Goal: Information Seeking & Learning: Check status

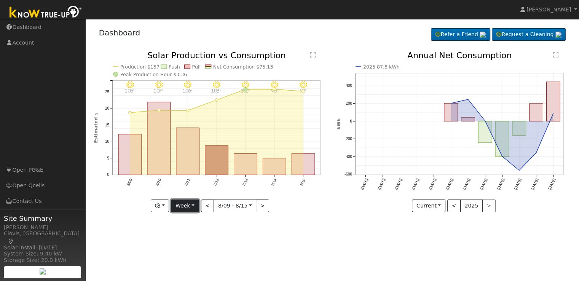
click at [192, 205] on button "Week" at bounding box center [185, 206] width 28 height 13
click at [179, 219] on link "Day" at bounding box center [197, 221] width 53 height 11
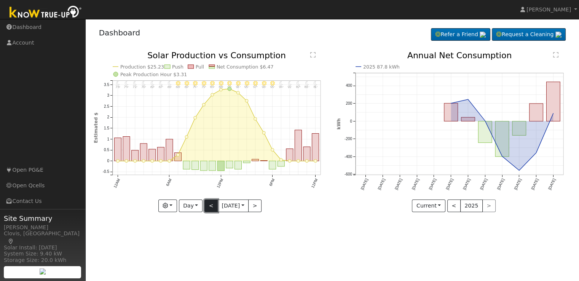
click at [210, 203] on button "<" at bounding box center [211, 206] width 13 height 13
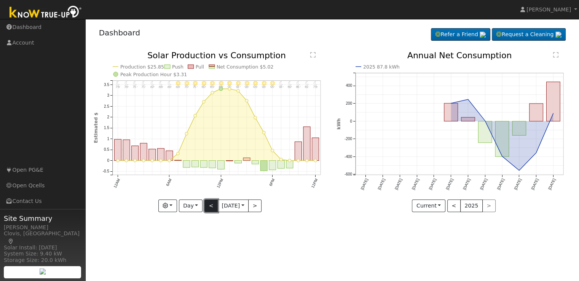
click at [210, 203] on button "<" at bounding box center [211, 206] width 13 height 13
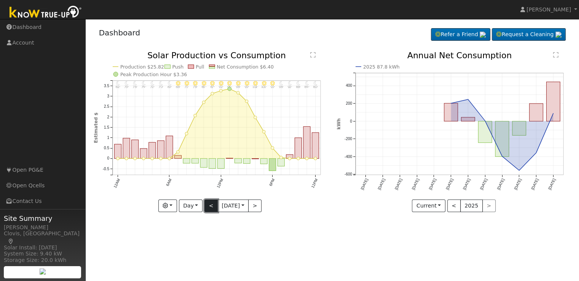
click at [210, 203] on button "<" at bounding box center [211, 206] width 13 height 13
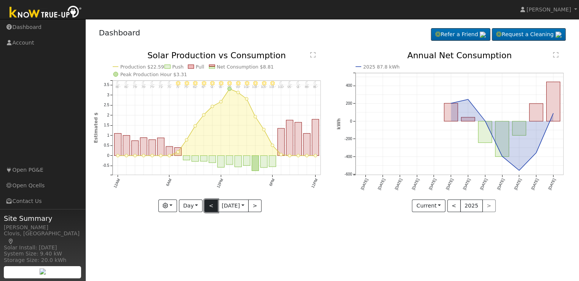
click at [210, 203] on button "<" at bounding box center [211, 206] width 13 height 13
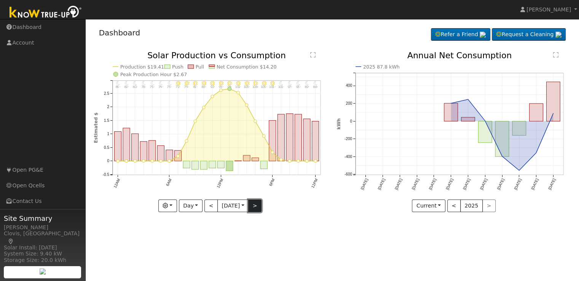
click at [259, 205] on button ">" at bounding box center [254, 206] width 13 height 13
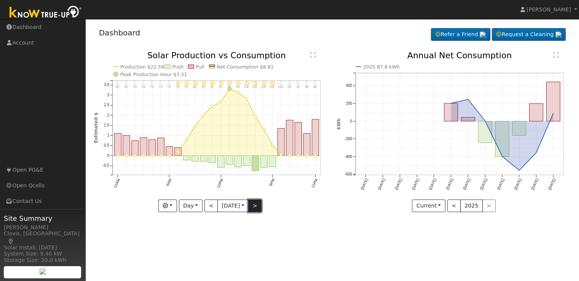
click at [259, 205] on button ">" at bounding box center [254, 206] width 13 height 13
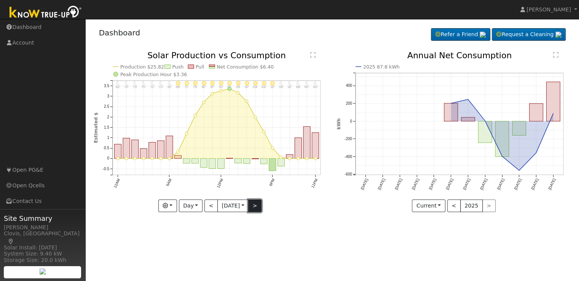
click at [259, 205] on button ">" at bounding box center [254, 206] width 13 height 13
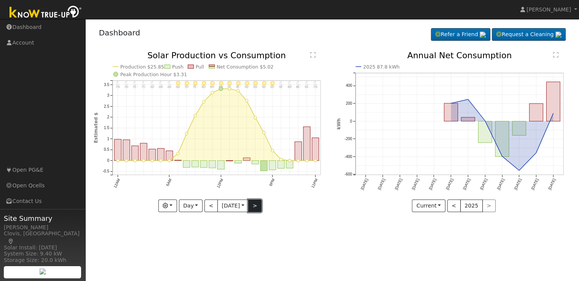
click at [259, 205] on button ">" at bounding box center [254, 206] width 13 height 13
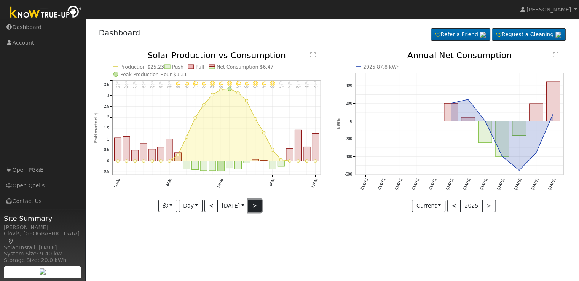
click at [259, 205] on button ">" at bounding box center [254, 206] width 13 height 13
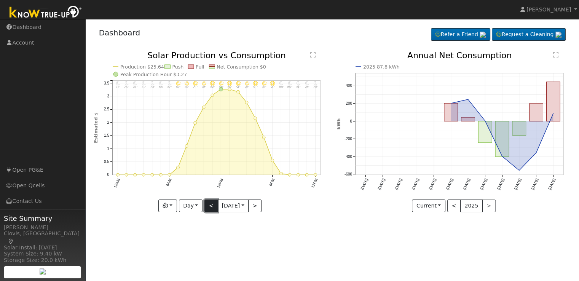
click at [206, 208] on button "<" at bounding box center [211, 206] width 13 height 13
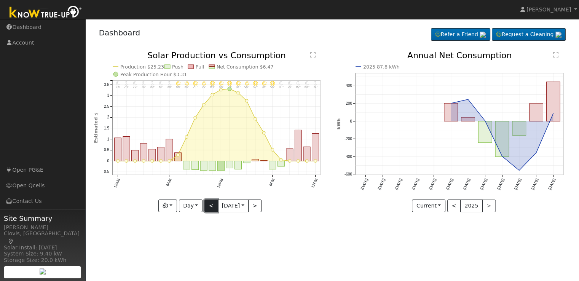
click at [206, 208] on button "<" at bounding box center [211, 206] width 13 height 13
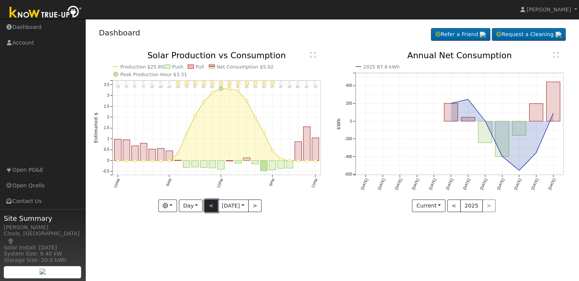
click at [206, 208] on button "<" at bounding box center [211, 206] width 13 height 13
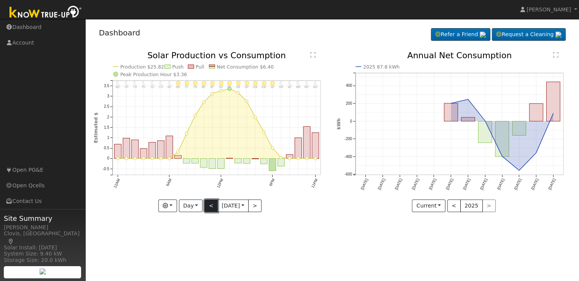
click at [207, 208] on button "<" at bounding box center [211, 206] width 13 height 13
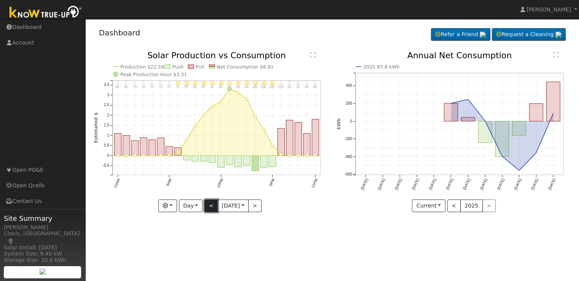
click at [207, 208] on button "<" at bounding box center [211, 206] width 13 height 13
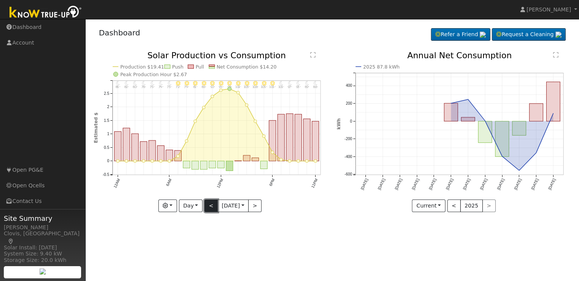
click at [207, 208] on button "<" at bounding box center [211, 206] width 13 height 13
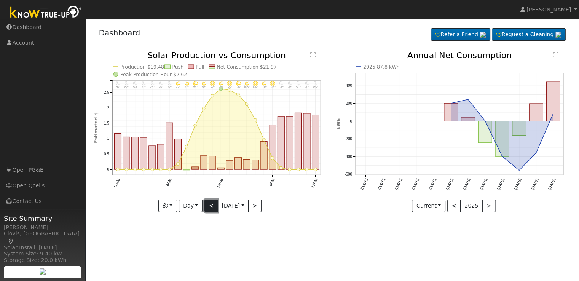
click at [207, 208] on button "<" at bounding box center [211, 206] width 13 height 13
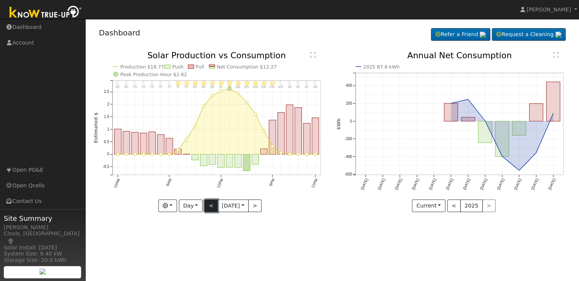
click at [207, 208] on button "<" at bounding box center [211, 206] width 13 height 13
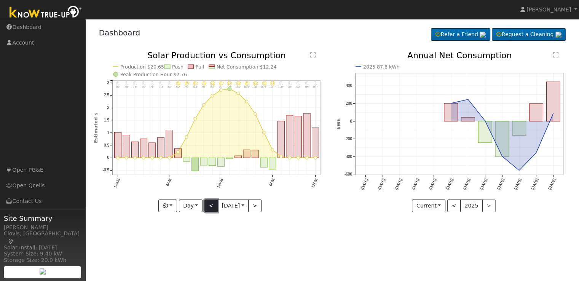
click at [207, 208] on button "<" at bounding box center [211, 206] width 13 height 13
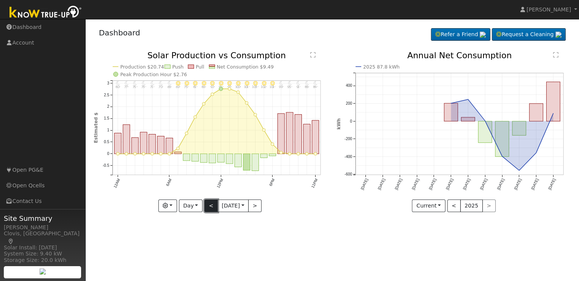
click at [207, 208] on button "<" at bounding box center [211, 206] width 13 height 13
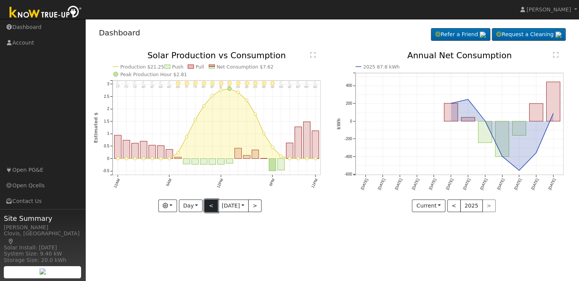
click at [207, 208] on button "<" at bounding box center [211, 206] width 13 height 13
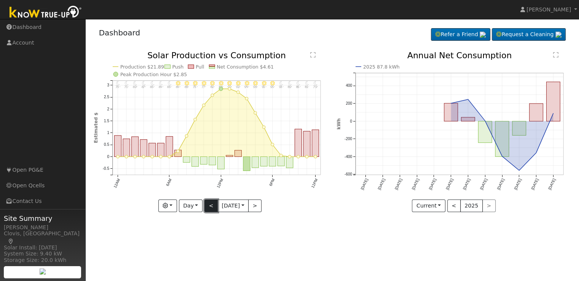
click at [207, 208] on button "<" at bounding box center [211, 206] width 13 height 13
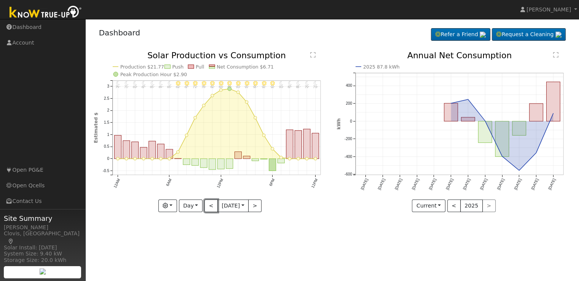
click at [209, 208] on button "<" at bounding box center [211, 206] width 13 height 13
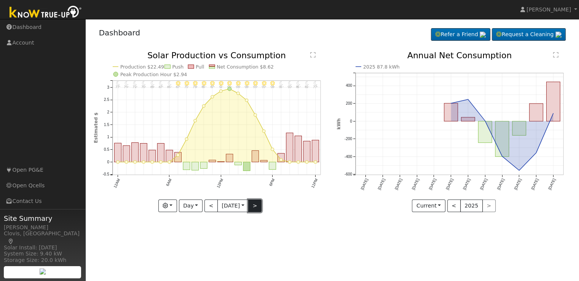
click at [253, 205] on button ">" at bounding box center [254, 206] width 13 height 13
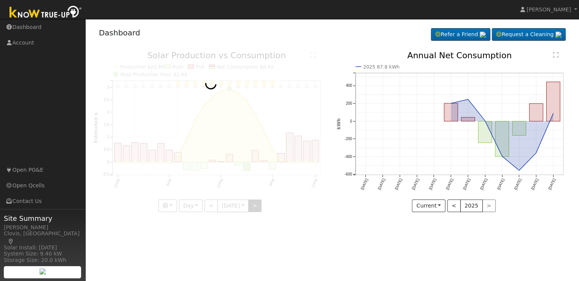
click at [253, 205] on div at bounding box center [211, 131] width 235 height 161
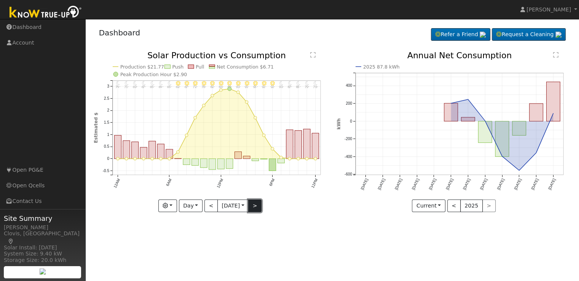
click at [255, 206] on button ">" at bounding box center [254, 206] width 13 height 13
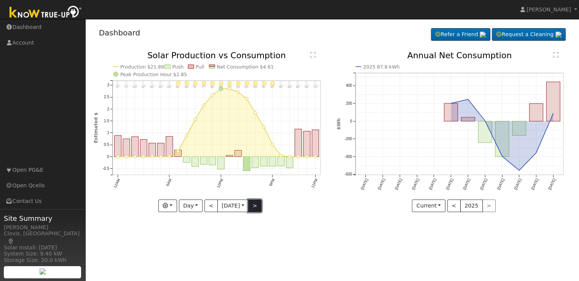
click at [255, 206] on button ">" at bounding box center [254, 206] width 13 height 13
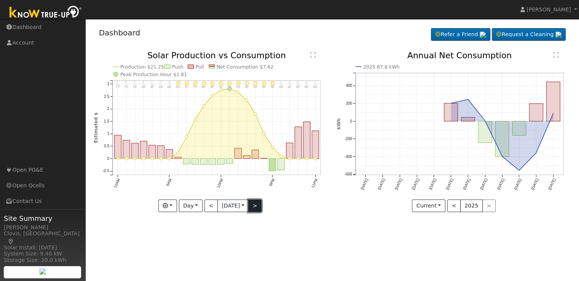
click at [255, 206] on button ">" at bounding box center [254, 206] width 13 height 13
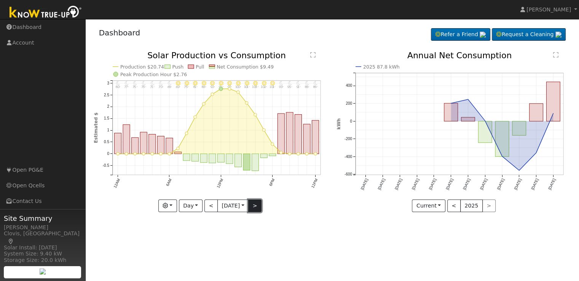
click at [255, 206] on button ">" at bounding box center [254, 206] width 13 height 13
type input "[DATE]"
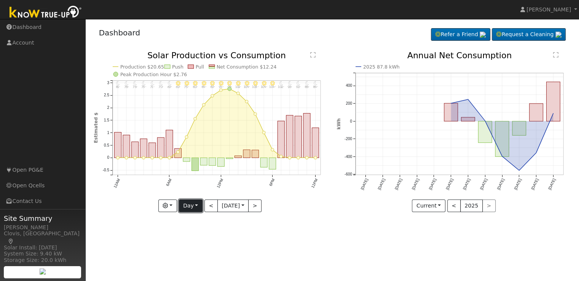
click at [199, 206] on button "Day" at bounding box center [191, 206] width 24 height 13
click at [197, 232] on link "Week" at bounding box center [205, 232] width 53 height 11
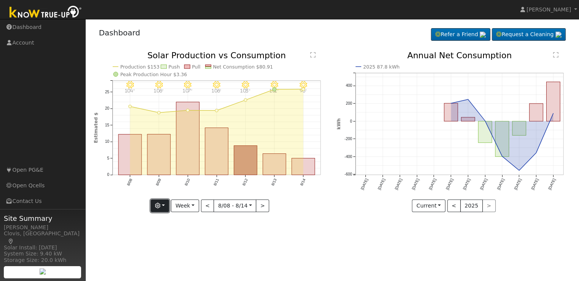
click at [169, 207] on button "button" at bounding box center [160, 206] width 19 height 13
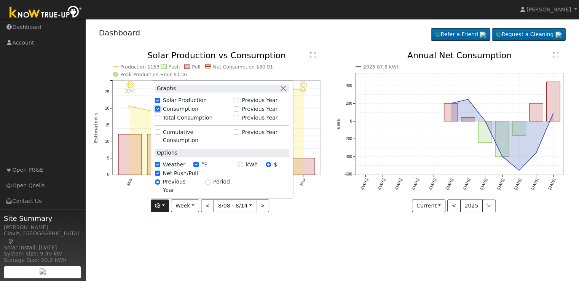
click at [160, 112] on input "Consumption" at bounding box center [157, 108] width 5 height 5
checkbox input "false"
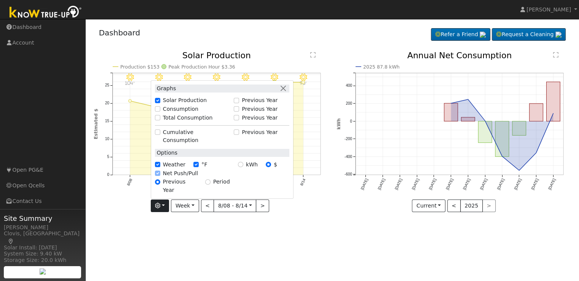
drag, startPoint x: 222, startPoint y: 98, endPoint x: 264, endPoint y: 102, distance: 41.4
click at [264, 102] on div "Graphs Solar Production Previous Year Consumption Previous Year Total Consumpti…" at bounding box center [222, 139] width 143 height 119
click at [286, 93] on button "button" at bounding box center [284, 89] width 8 height 8
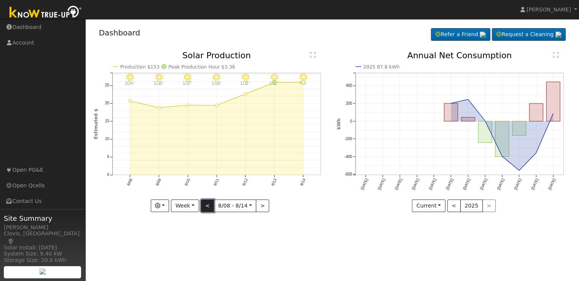
click at [209, 206] on button "<" at bounding box center [207, 206] width 13 height 13
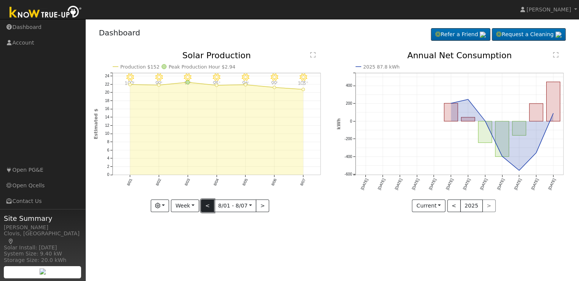
click at [209, 206] on button "<" at bounding box center [207, 206] width 13 height 13
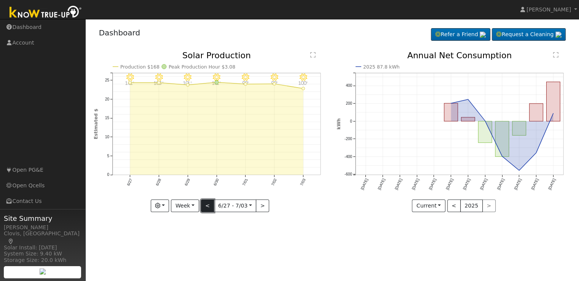
click at [209, 206] on button "<" at bounding box center [207, 206] width 13 height 13
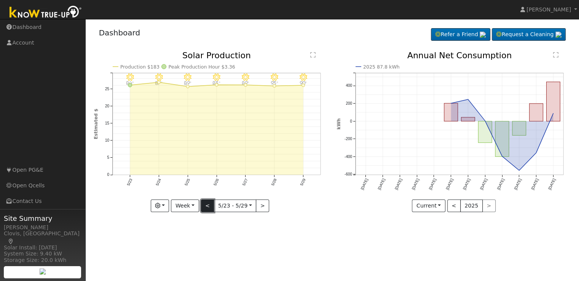
click at [209, 206] on button "<" at bounding box center [207, 206] width 13 height 13
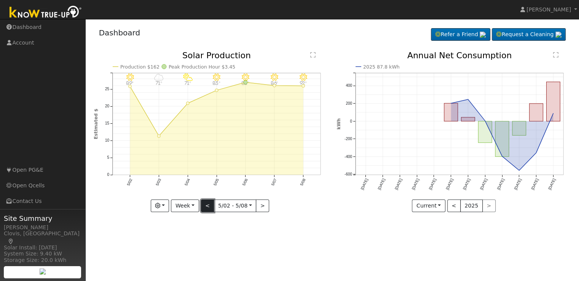
click at [209, 206] on button "<" at bounding box center [207, 206] width 13 height 13
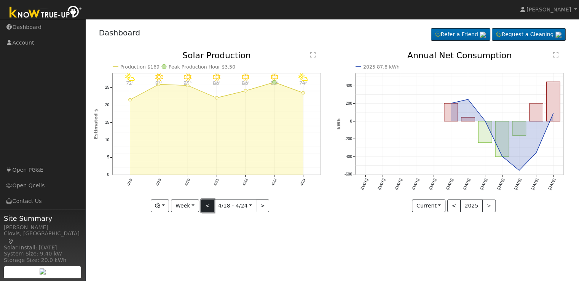
click at [209, 206] on button "<" at bounding box center [207, 206] width 13 height 13
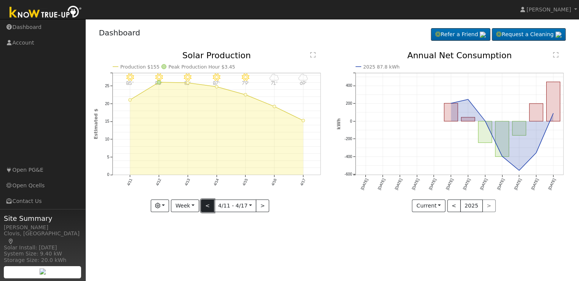
click at [209, 206] on button "<" at bounding box center [207, 206] width 13 height 13
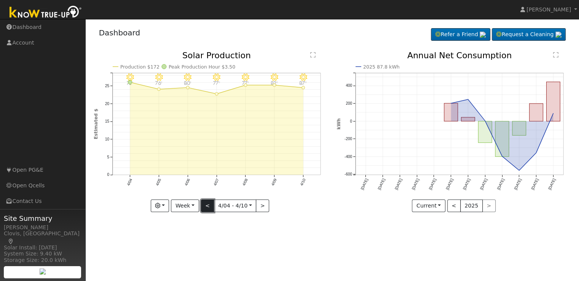
click at [209, 206] on button "<" at bounding box center [207, 206] width 13 height 13
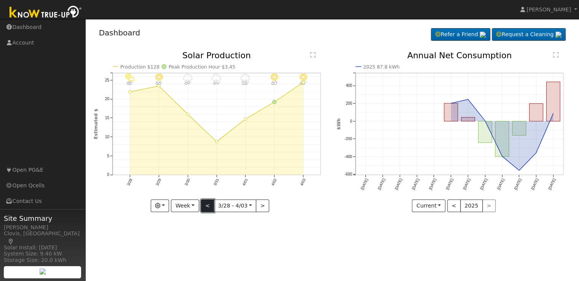
click at [209, 206] on button "<" at bounding box center [207, 206] width 13 height 13
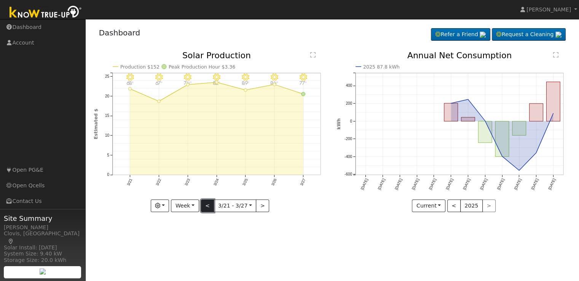
click at [209, 206] on button "<" at bounding box center [207, 206] width 13 height 13
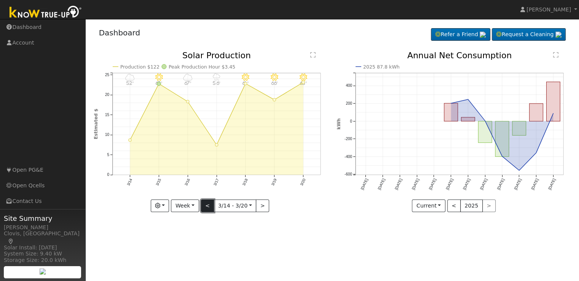
click at [209, 206] on button "<" at bounding box center [207, 206] width 13 height 13
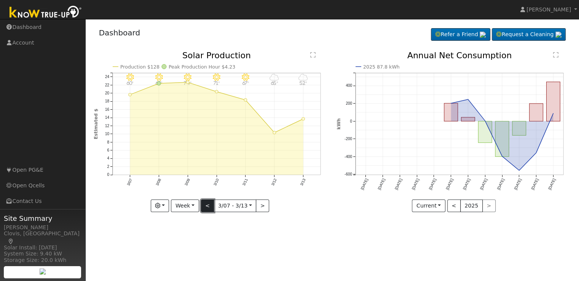
click at [209, 206] on button "<" at bounding box center [207, 206] width 13 height 13
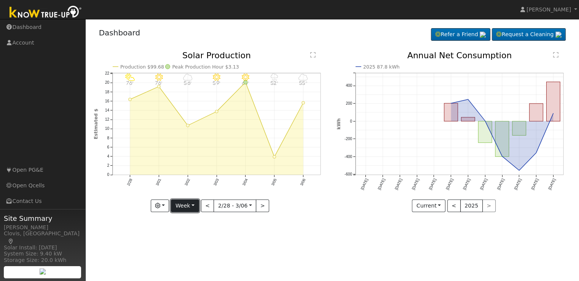
click at [197, 205] on button "Week" at bounding box center [185, 206] width 28 height 13
click at [188, 220] on link "Day" at bounding box center [197, 221] width 53 height 11
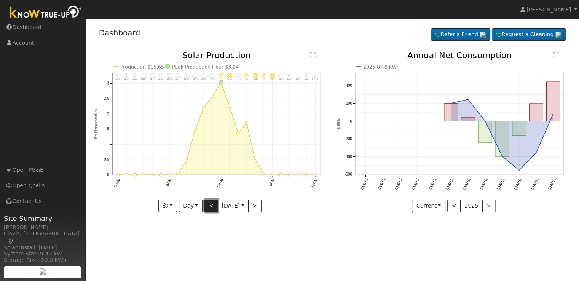
click at [212, 208] on button "<" at bounding box center [211, 206] width 13 height 13
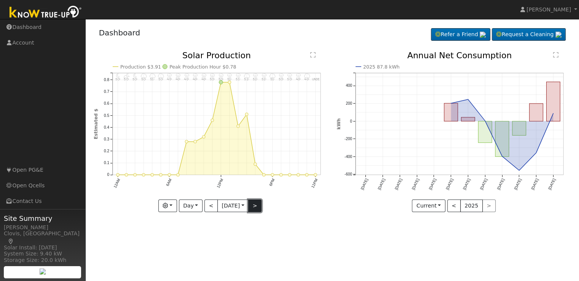
click at [259, 206] on button ">" at bounding box center [254, 206] width 13 height 13
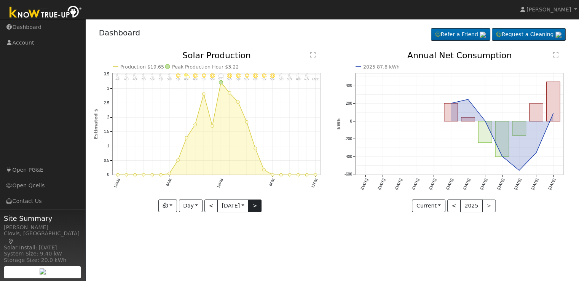
click at [259, 206] on div at bounding box center [211, 131] width 235 height 161
click at [259, 206] on div "11PM - undefined undefined° 10PM - Clear 46° 9PM - Clear 48° 8PM - Clear 50° 7P…" at bounding box center [211, 131] width 235 height 161
click at [259, 206] on button ">" at bounding box center [254, 206] width 13 height 13
click at [0, 0] on div at bounding box center [0, 0] width 0 height 0
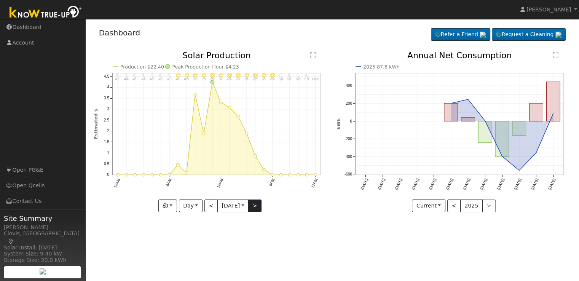
click at [259, 206] on div at bounding box center [211, 131] width 235 height 161
click at [259, 206] on button ">" at bounding box center [254, 206] width 13 height 13
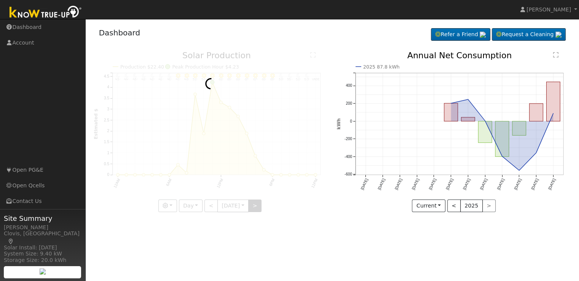
click at [259, 206] on div at bounding box center [211, 131] width 235 height 161
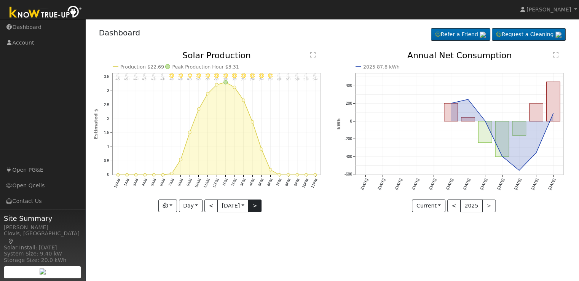
click at [259, 206] on div at bounding box center [211, 131] width 235 height 161
click at [259, 206] on button ">" at bounding box center [254, 206] width 13 height 13
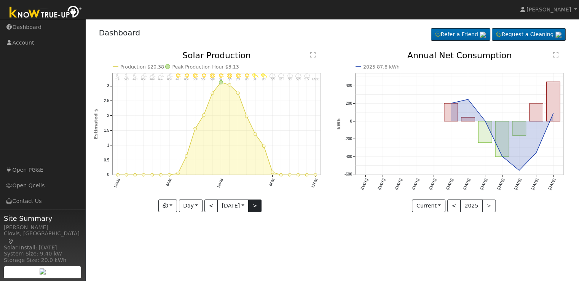
click at [259, 206] on div at bounding box center [211, 131] width 235 height 161
click at [259, 206] on button ">" at bounding box center [254, 206] width 13 height 13
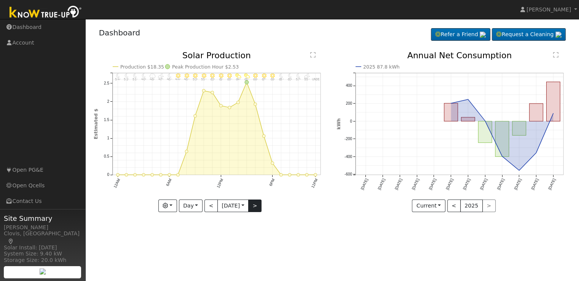
click at [259, 206] on div at bounding box center [211, 131] width 235 height 161
click at [259, 206] on button ">" at bounding box center [254, 206] width 13 height 13
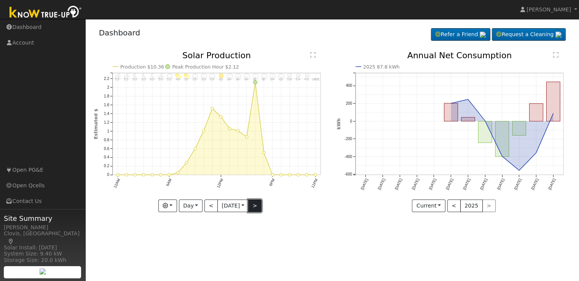
click at [259, 206] on button ">" at bounding box center [254, 206] width 13 height 13
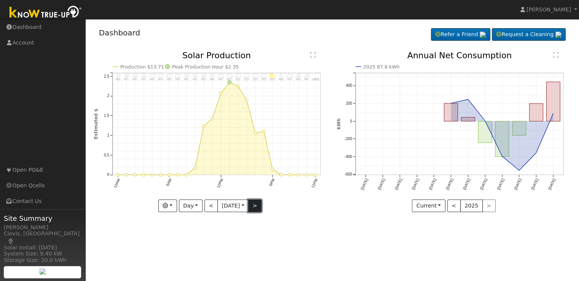
click at [259, 206] on button ">" at bounding box center [254, 206] width 13 height 13
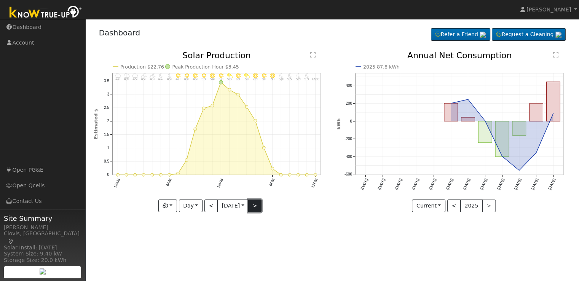
click at [259, 206] on button ">" at bounding box center [254, 206] width 13 height 13
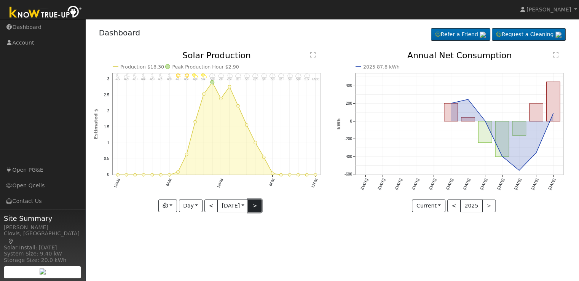
click at [259, 206] on button ">" at bounding box center [254, 206] width 13 height 13
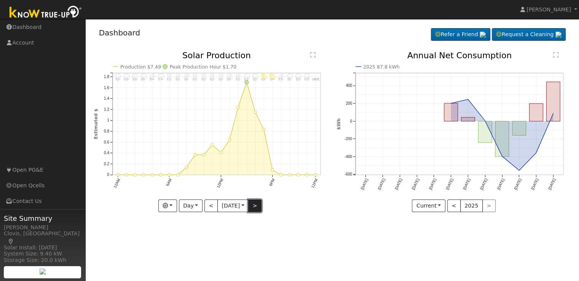
click at [259, 206] on button ">" at bounding box center [254, 206] width 13 height 13
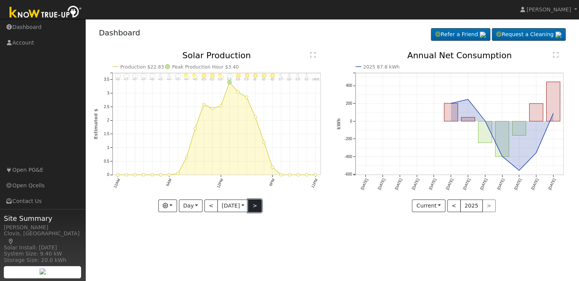
click at [259, 206] on button ">" at bounding box center [254, 206] width 13 height 13
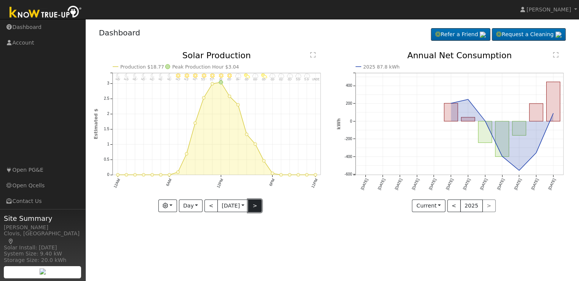
click at [259, 206] on button ">" at bounding box center [254, 206] width 13 height 13
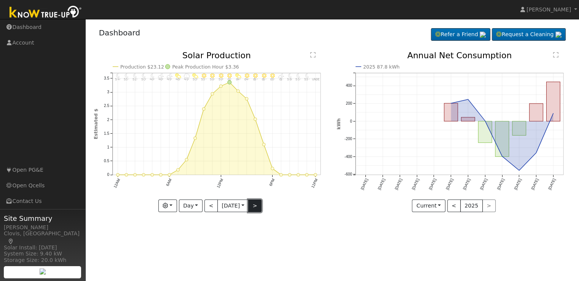
click at [258, 206] on button ">" at bounding box center [254, 206] width 13 height 13
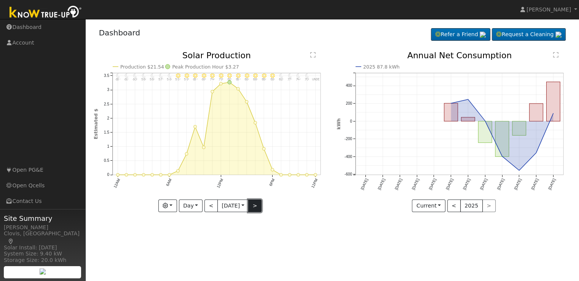
click at [258, 206] on button ">" at bounding box center [254, 206] width 13 height 13
click at [258, 206] on div at bounding box center [211, 131] width 235 height 161
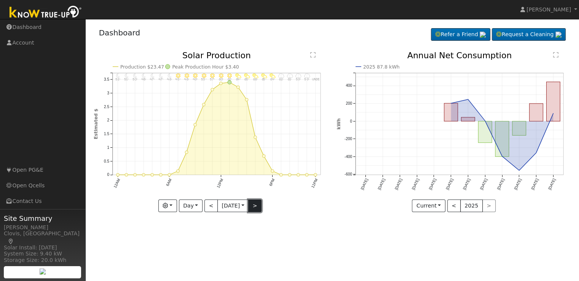
click at [258, 206] on button ">" at bounding box center [254, 206] width 13 height 13
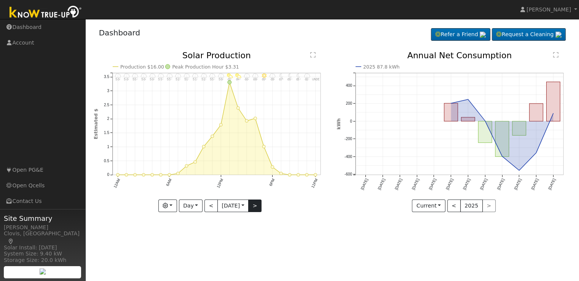
click at [258, 206] on div at bounding box center [211, 131] width 235 height 161
click at [258, 206] on button ">" at bounding box center [254, 206] width 13 height 13
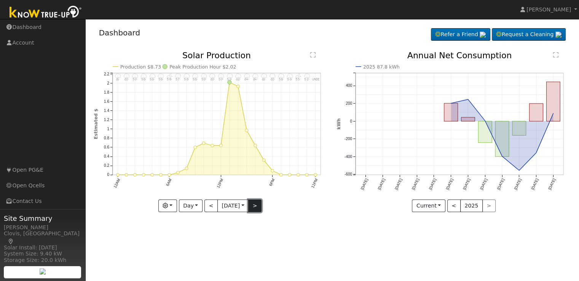
click at [258, 206] on button ">" at bounding box center [254, 206] width 13 height 13
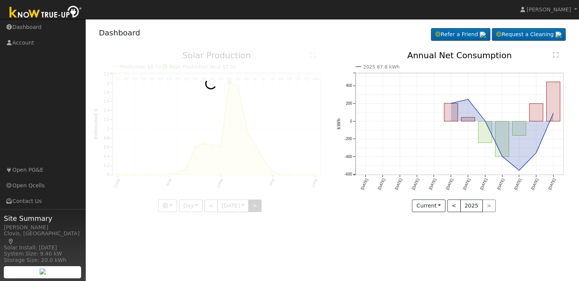
click at [258, 206] on div at bounding box center [211, 131] width 235 height 161
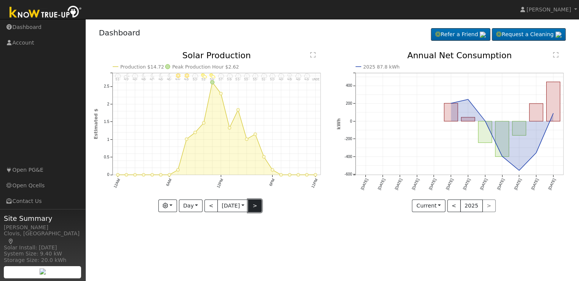
click at [258, 206] on button ">" at bounding box center [254, 206] width 13 height 13
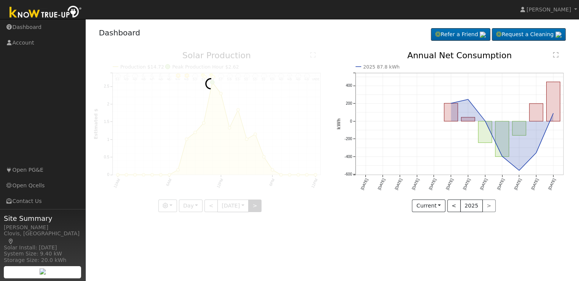
click at [258, 206] on div at bounding box center [211, 131] width 235 height 161
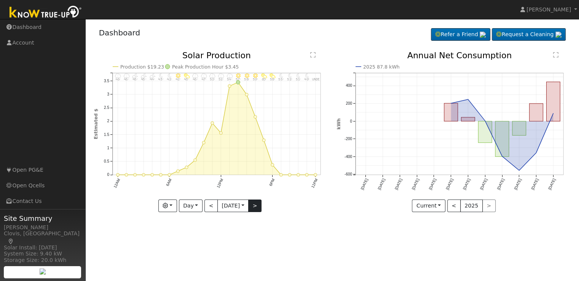
click at [258, 206] on div at bounding box center [211, 131] width 235 height 161
click at [258, 206] on button ">" at bounding box center [254, 206] width 13 height 13
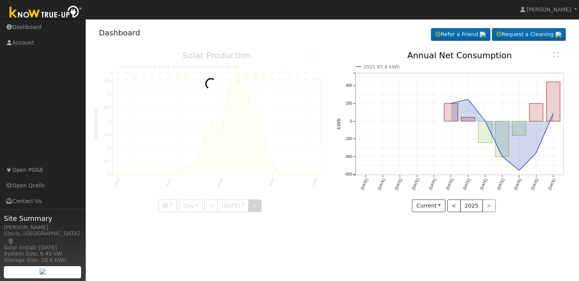
click at [258, 206] on div at bounding box center [211, 131] width 235 height 161
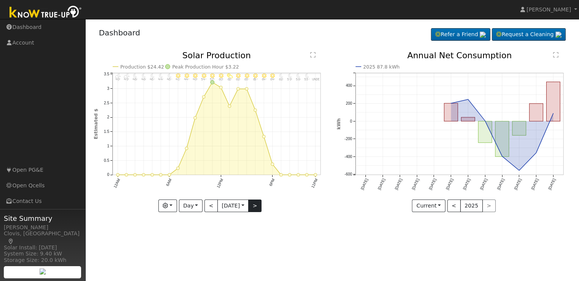
click at [258, 206] on div "11PM - undefined undefined° 10PM - Clear 53° 9PM - Clear 56° 8PM - Clear 59° 7P…" at bounding box center [211, 131] width 235 height 161
click at [258, 206] on button ">" at bounding box center [254, 206] width 13 height 13
click at [258, 206] on div at bounding box center [211, 131] width 235 height 161
click at [258, 206] on div "11PM - undefined undefined° 10PM - Clear 58° 9PM - Clear 62° 8PM - Clear 64° 7P…" at bounding box center [211, 131] width 235 height 161
click at [258, 206] on button ">" at bounding box center [254, 206] width 13 height 13
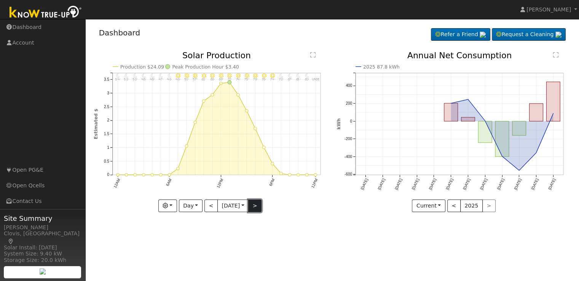
click at [258, 206] on button ">" at bounding box center [254, 206] width 13 height 13
click at [258, 206] on div at bounding box center [211, 131] width 235 height 161
click at [258, 206] on button ">" at bounding box center [254, 206] width 13 height 13
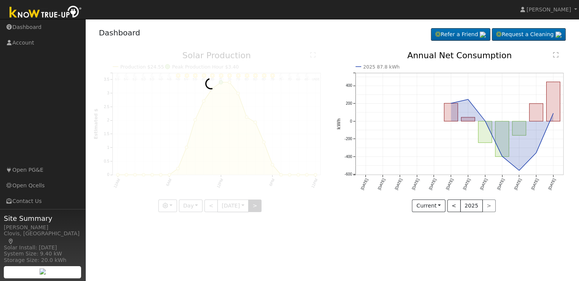
click at [258, 206] on div at bounding box center [211, 131] width 235 height 161
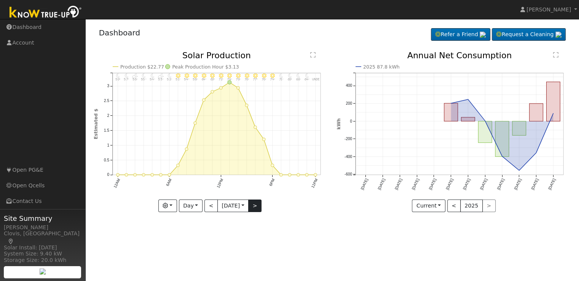
click at [258, 206] on div "11PM - undefined undefined° 10PM - Clear 64° 9PM - Clear 66° 8PM - Clear 69° 7P…" at bounding box center [211, 131] width 235 height 161
click at [258, 206] on button ">" at bounding box center [254, 206] width 13 height 13
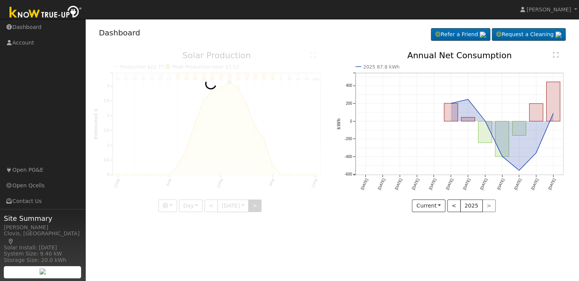
click at [258, 206] on div at bounding box center [211, 131] width 235 height 161
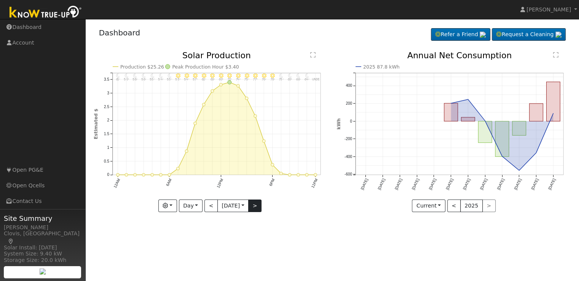
click at [258, 206] on div "11PM - undefined undefined° 10PM - Clear 64° 9PM - Clear 66° 8PM - Clear 69° 7P…" at bounding box center [211, 131] width 235 height 161
click at [258, 206] on button ">" at bounding box center [254, 206] width 13 height 13
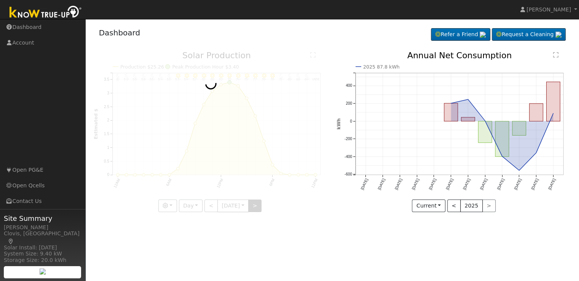
click at [258, 206] on div at bounding box center [211, 131] width 235 height 161
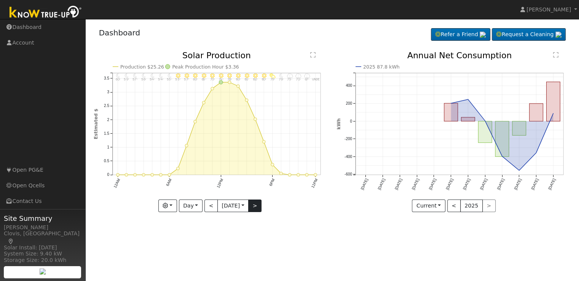
click at [258, 206] on div "11PM - undefined undefined° 10PM - MostlyCloudy 67° 9PM - MostlyCloudy 70° 8PM …" at bounding box center [211, 131] width 235 height 161
click at [258, 206] on button ">" at bounding box center [254, 206] width 13 height 13
click at [258, 206] on div at bounding box center [211, 131] width 235 height 161
click at [258, 206] on div "11PM - undefined undefined° 10PM - Clear 69° 9PM - Clear 71° 8PM - MostlyClear …" at bounding box center [211, 131] width 235 height 161
click at [258, 206] on button ">" at bounding box center [254, 206] width 13 height 13
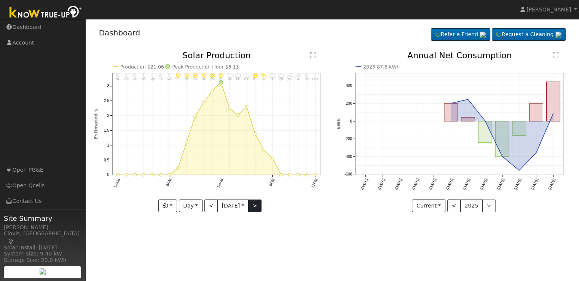
click at [258, 206] on div at bounding box center [211, 131] width 235 height 161
click at [258, 206] on div "11PM - undefined undefined° 10PM - MostlyClear 69° 9PM - PartlyCloudy 71° 8PM -…" at bounding box center [211, 131] width 235 height 161
click at [258, 206] on button ">" at bounding box center [254, 206] width 13 height 13
click at [0, 0] on div at bounding box center [0, 0] width 0 height 0
click at [258, 206] on div at bounding box center [211, 131] width 235 height 161
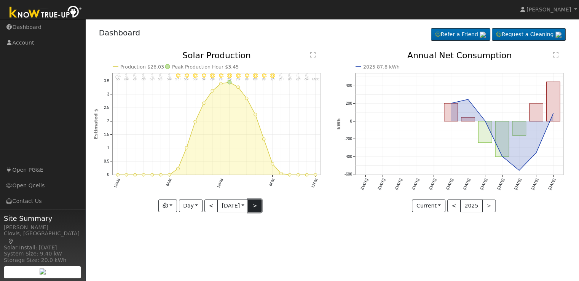
click at [258, 206] on button ">" at bounding box center [254, 206] width 13 height 13
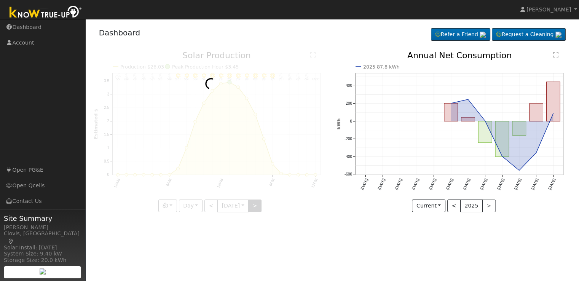
click at [258, 206] on div at bounding box center [211, 131] width 235 height 161
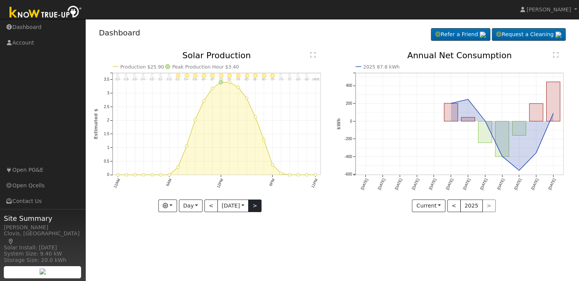
click at [258, 206] on div "11PM - undefined undefined° 10PM - Clear 66° 9PM - Clear 69° 8PM - Clear 71° 7P…" at bounding box center [211, 131] width 235 height 161
click at [258, 206] on button ">" at bounding box center [254, 206] width 13 height 13
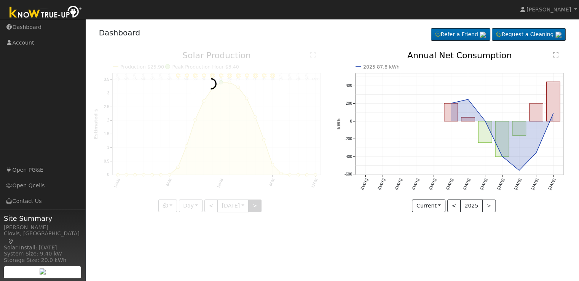
click at [258, 206] on div at bounding box center [211, 131] width 235 height 161
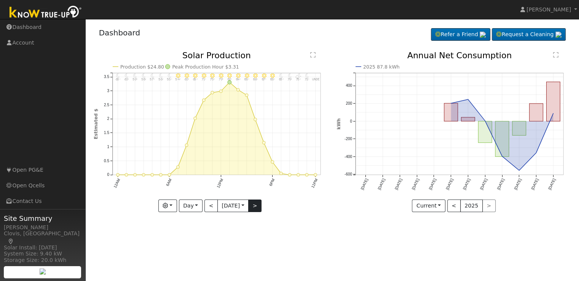
click at [258, 206] on div at bounding box center [211, 131] width 235 height 161
click at [258, 206] on button ">" at bounding box center [254, 206] width 13 height 13
click at [258, 206] on div at bounding box center [211, 131] width 235 height 161
click at [258, 206] on div "11PM - undefined undefined° 10PM - MostlyCloudy 66° 9PM - PartlyCloudy 69° 8PM …" at bounding box center [211, 131] width 235 height 161
click at [258, 206] on button ">" at bounding box center [254, 206] width 13 height 13
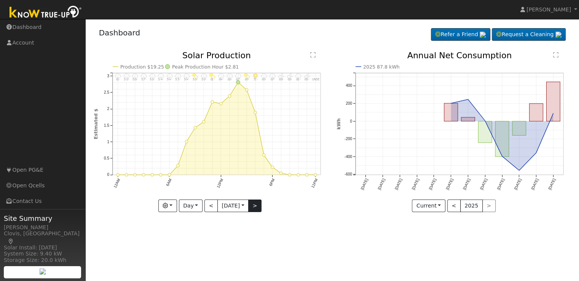
click at [258, 206] on div at bounding box center [211, 131] width 235 height 161
click at [258, 206] on div "11PM - undefined undefined° 10PM - PartlyCloudy 65° 9PM - MostlyCloudy 65° 8PM …" at bounding box center [211, 131] width 235 height 161
click at [258, 206] on button ">" at bounding box center [254, 206] width 13 height 13
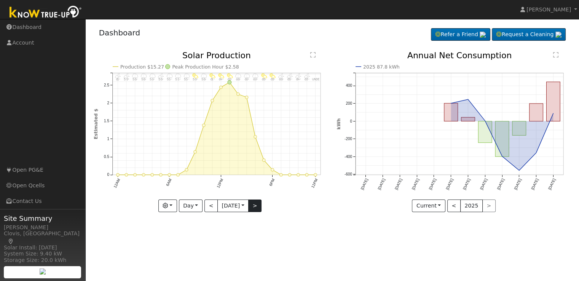
click at [258, 206] on div at bounding box center [211, 131] width 235 height 161
click at [258, 206] on div "11PM - undefined undefined° 10PM - PartlyCloudy 63° 9PM - PartlyCloudy 64° 8PM …" at bounding box center [211, 131] width 235 height 161
click at [258, 206] on button ">" at bounding box center [254, 206] width 13 height 13
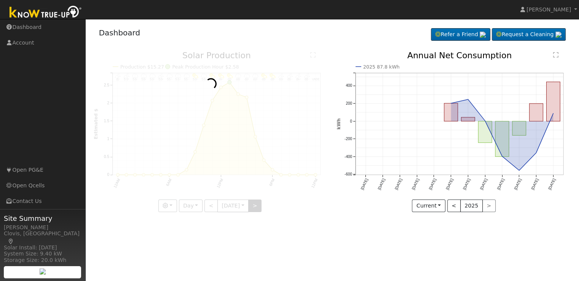
click at [258, 206] on div at bounding box center [211, 131] width 235 height 161
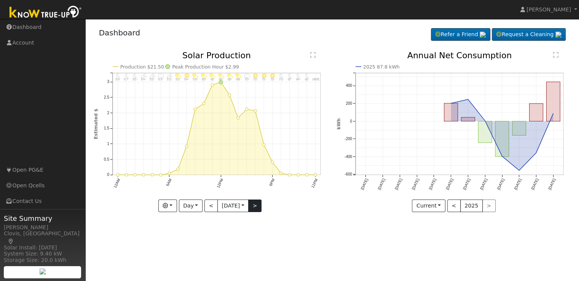
click at [258, 206] on div at bounding box center [211, 131] width 235 height 161
click at [199, 205] on button "Day" at bounding box center [191, 206] width 24 height 13
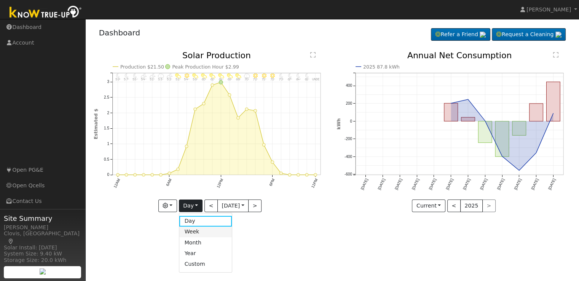
click at [197, 229] on link "Week" at bounding box center [205, 232] width 53 height 11
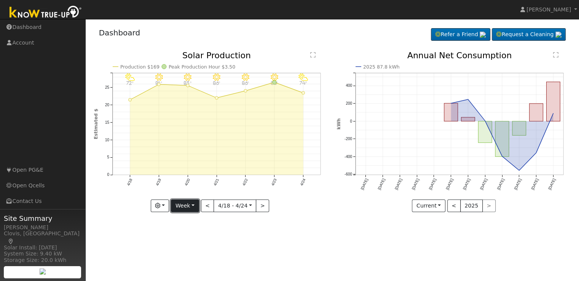
click at [193, 204] on button "Week" at bounding box center [185, 206] width 28 height 13
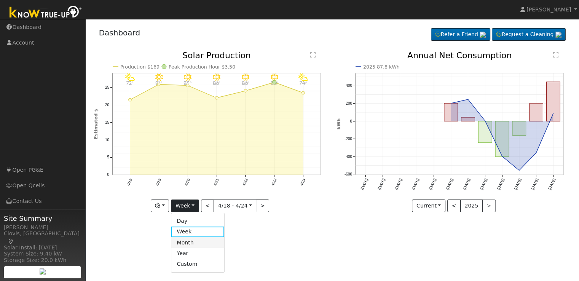
click at [191, 245] on link "Month" at bounding box center [197, 242] width 53 height 11
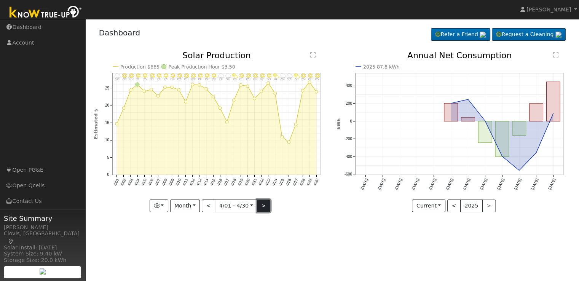
click at [265, 211] on button ">" at bounding box center [263, 206] width 13 height 13
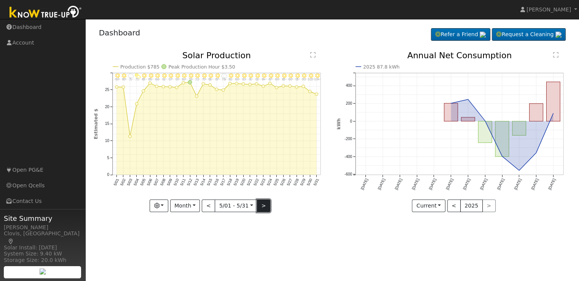
click at [265, 211] on button ">" at bounding box center [263, 206] width 13 height 13
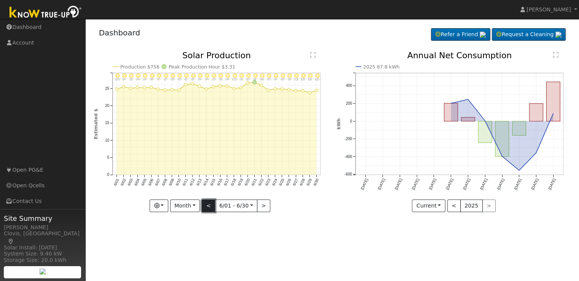
click at [211, 208] on button "<" at bounding box center [208, 206] width 13 height 13
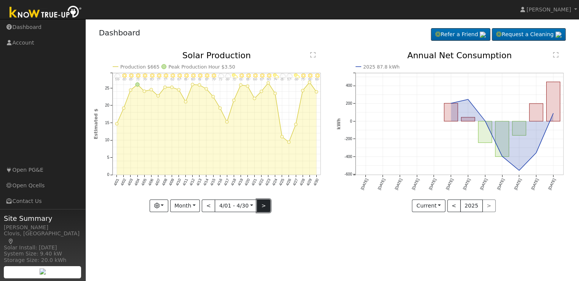
click at [265, 205] on button ">" at bounding box center [263, 206] width 13 height 13
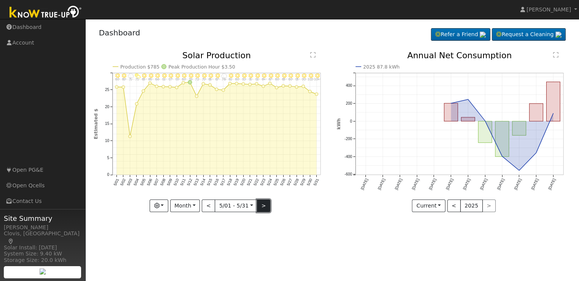
click at [265, 205] on button ">" at bounding box center [263, 206] width 13 height 13
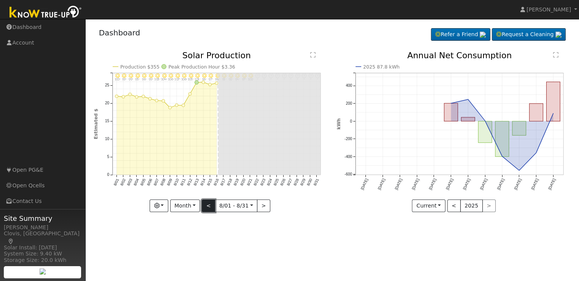
click at [211, 205] on button "<" at bounding box center [208, 206] width 13 height 13
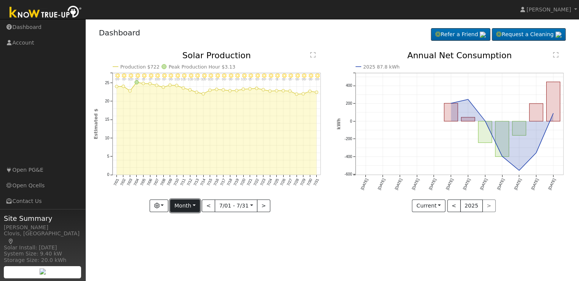
click at [195, 205] on button "Month" at bounding box center [185, 206] width 30 height 13
click at [190, 221] on link "Day" at bounding box center [197, 221] width 53 height 11
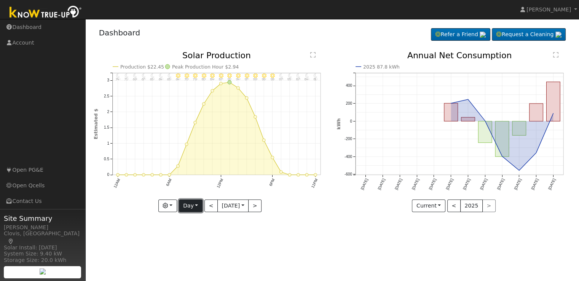
click at [196, 206] on button "Day" at bounding box center [191, 206] width 24 height 13
click at [194, 230] on link "Week" at bounding box center [205, 232] width 53 height 11
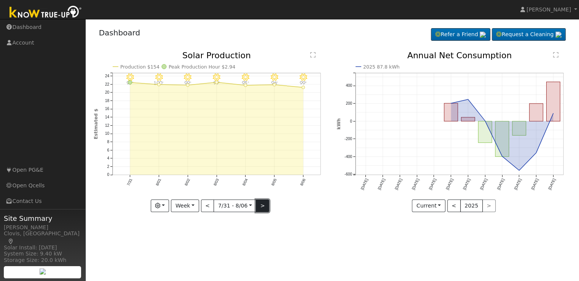
click at [262, 205] on button ">" at bounding box center [262, 206] width 13 height 13
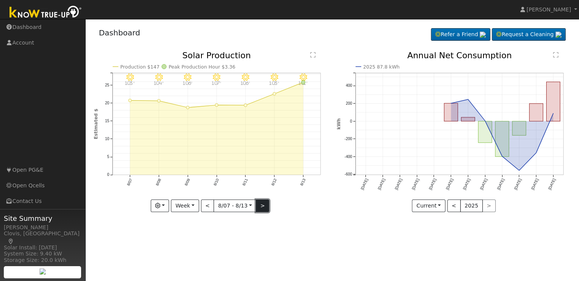
click at [262, 205] on button ">" at bounding box center [262, 206] width 13 height 13
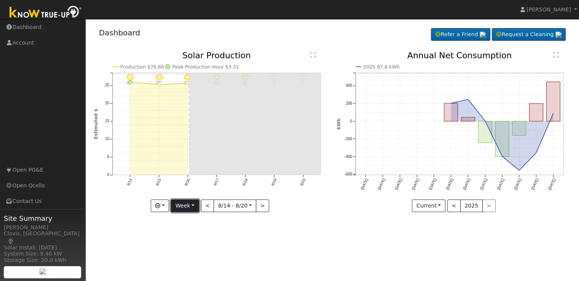
click at [195, 206] on button "Week" at bounding box center [185, 206] width 28 height 13
click at [192, 220] on link "Day" at bounding box center [197, 221] width 53 height 11
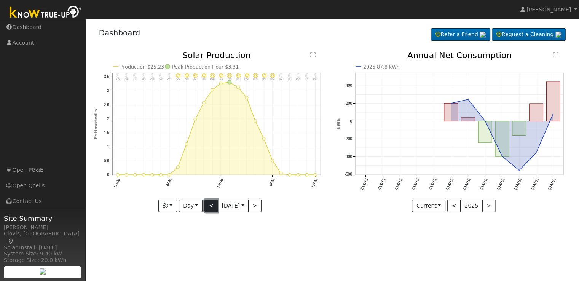
click at [209, 208] on button "<" at bounding box center [211, 206] width 13 height 13
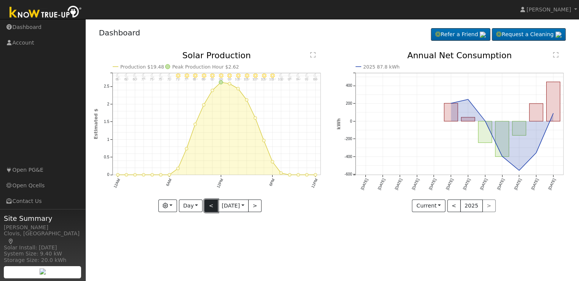
click at [209, 208] on button "<" at bounding box center [211, 206] width 13 height 13
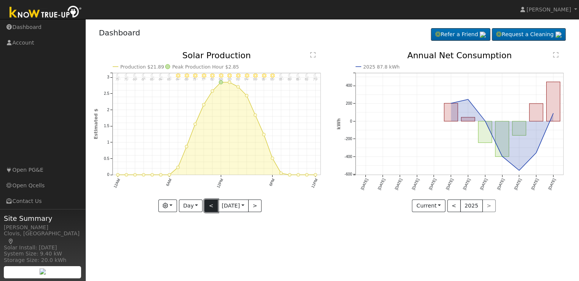
click at [209, 208] on button "<" at bounding box center [211, 206] width 13 height 13
click at [209, 208] on div "11PM - Clear 80° 10PM - Clear 83° 9PM - Clear 87° 8PM - Clear 91° 7PM - Clear 9…" at bounding box center [211, 131] width 235 height 161
click at [209, 208] on button "<" at bounding box center [211, 206] width 13 height 13
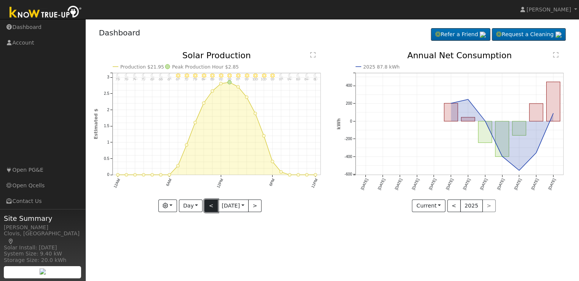
click at [209, 208] on button "<" at bounding box center [211, 206] width 13 height 13
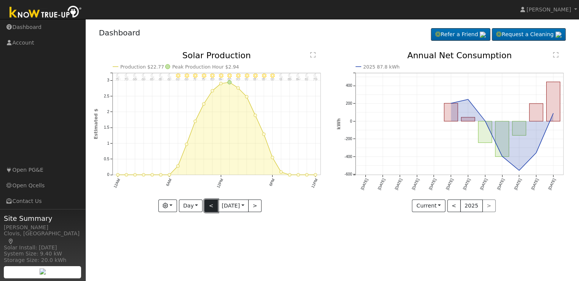
click at [209, 208] on button "<" at bounding box center [211, 206] width 13 height 13
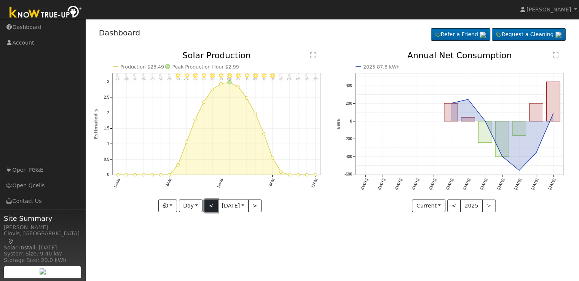
click at [209, 208] on button "<" at bounding box center [211, 206] width 13 height 13
click at [210, 207] on button "<" at bounding box center [211, 206] width 13 height 13
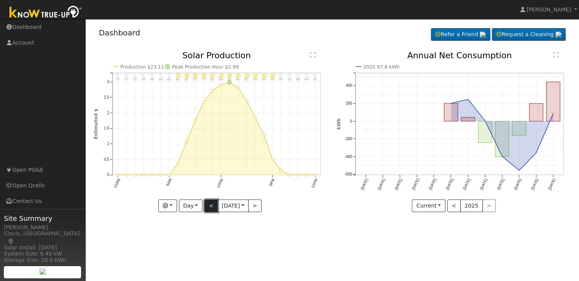
click at [210, 207] on button "<" at bounding box center [211, 206] width 13 height 13
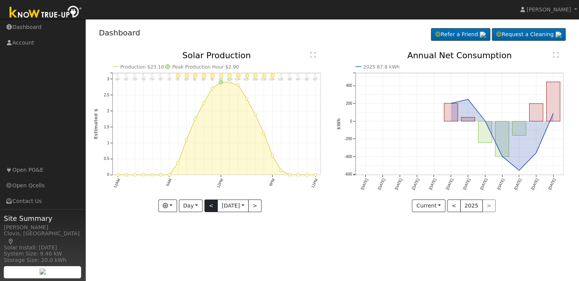
click at [210, 207] on div "11PM - Clear 87° 10PM - Clear 90° 9PM - Clear 94° 8PM - Clear 98° 7PM - Clear 1…" at bounding box center [211, 131] width 235 height 161
click at [210, 207] on button "<" at bounding box center [211, 206] width 13 height 13
click at [210, 207] on div "11PM - Clear 87° 10PM - Clear 89° 9PM - Clear 93° 8PM - Clear 99° 7PM - Clear 1…" at bounding box center [211, 131] width 235 height 161
click at [210, 207] on button "<" at bounding box center [211, 206] width 13 height 13
click at [210, 207] on div "11PM - undefined undefined° 10PM - undefined undefined° 9PM - Clear 89° 8PM - C…" at bounding box center [211, 131] width 235 height 161
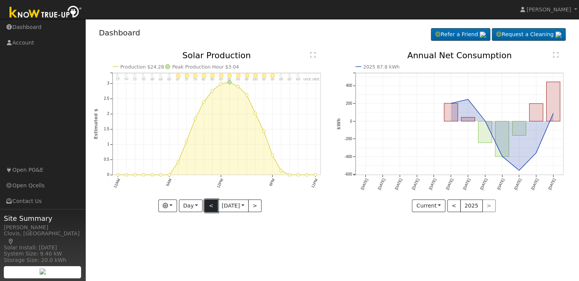
click at [210, 207] on button "<" at bounding box center [211, 206] width 13 height 13
type input "[DATE]"
